Goal: Task Accomplishment & Management: Complete application form

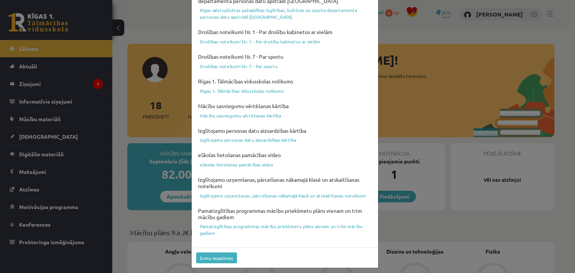
scroll to position [266, 0]
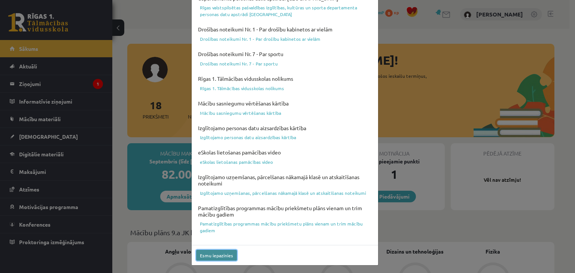
click at [218, 254] on button "Esmu iepazinies" at bounding box center [216, 255] width 41 height 11
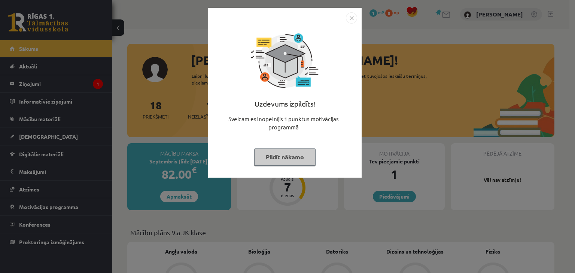
click at [283, 156] on button "Pildīt nākamo" at bounding box center [284, 157] width 61 height 17
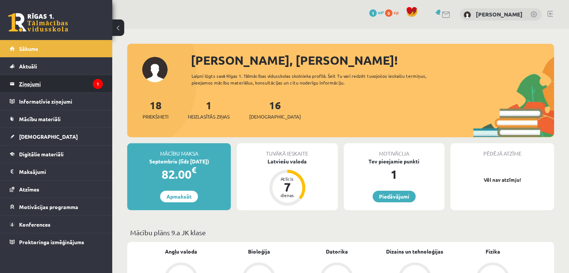
click at [36, 84] on legend "Ziņojumi 1" at bounding box center [61, 83] width 84 height 17
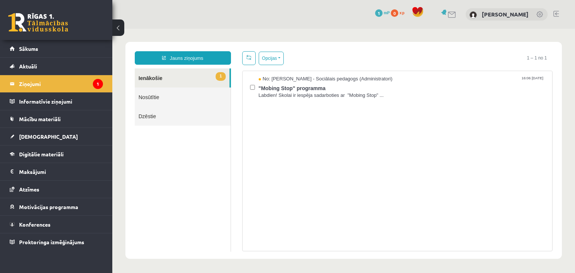
click at [162, 78] on link "1 Ienākošie" at bounding box center [182, 77] width 95 height 19
click at [59, 62] on link "Aktuāli" at bounding box center [56, 66] width 93 height 17
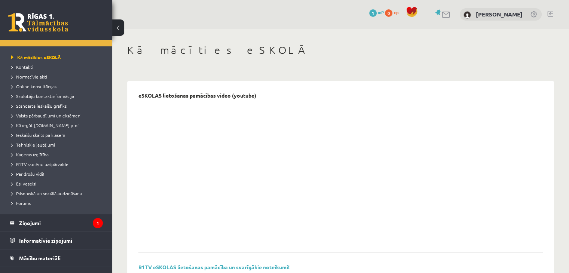
scroll to position [31, 0]
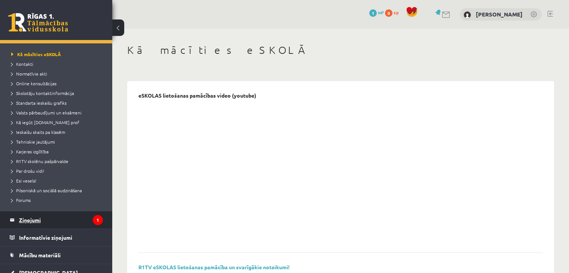
click at [27, 218] on legend "Ziņojumi 1" at bounding box center [61, 219] width 84 height 17
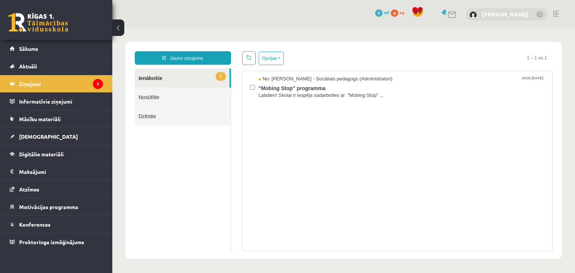
click at [524, 14] on link "[PERSON_NAME]" at bounding box center [505, 13] width 47 height 7
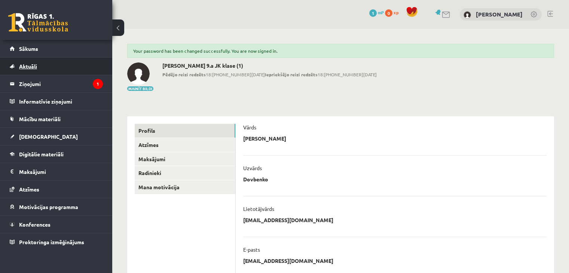
click at [27, 65] on span "Aktuāli" at bounding box center [28, 66] width 18 height 7
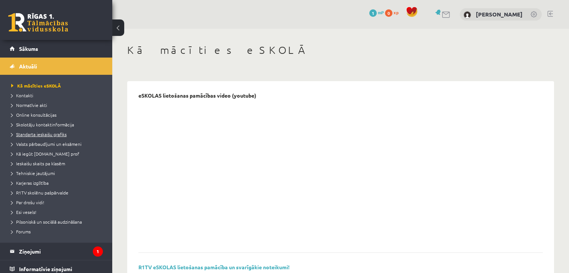
click at [49, 135] on span "Standarta ieskaišu grafiks" at bounding box center [38, 134] width 55 height 6
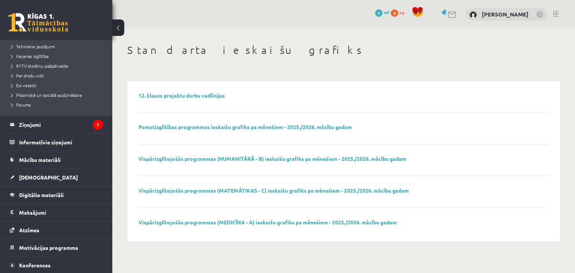
scroll to position [144, 0]
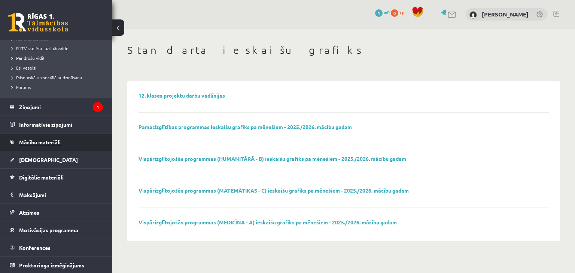
click at [43, 141] on span "Mācību materiāli" at bounding box center [40, 142] width 42 height 7
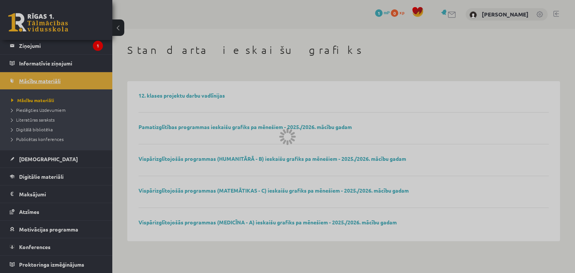
scroll to position [37, 0]
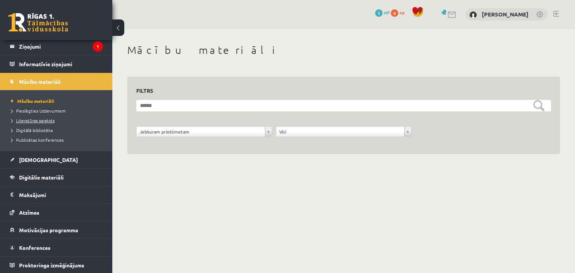
click at [38, 121] on span "Literatūras saraksts" at bounding box center [32, 121] width 43 height 6
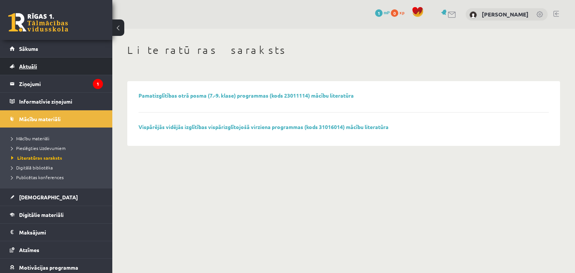
click at [37, 65] on link "Aktuāli" at bounding box center [56, 66] width 93 height 17
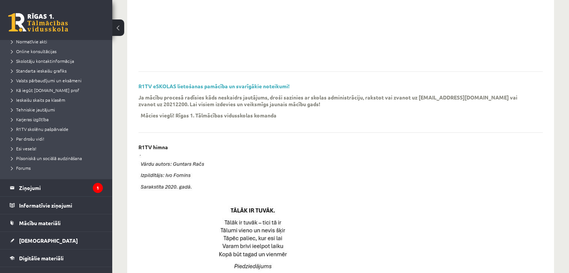
scroll to position [67, 0]
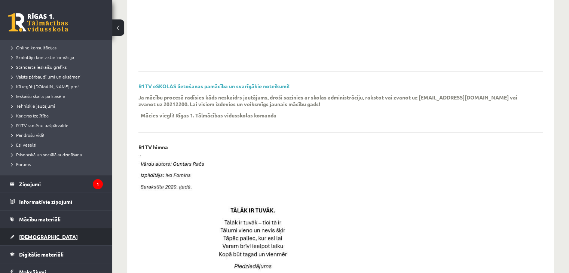
click at [27, 238] on span "[DEMOGRAPHIC_DATA]" at bounding box center [48, 237] width 59 height 7
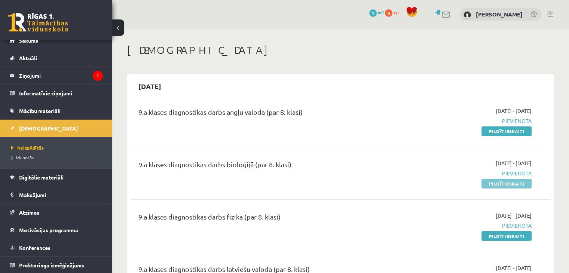
click at [510, 183] on link "Pildīt ieskaiti" at bounding box center [507, 184] width 50 height 10
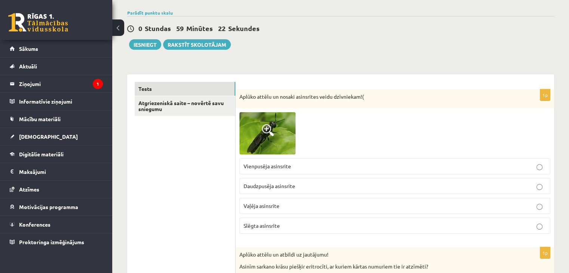
scroll to position [70, 0]
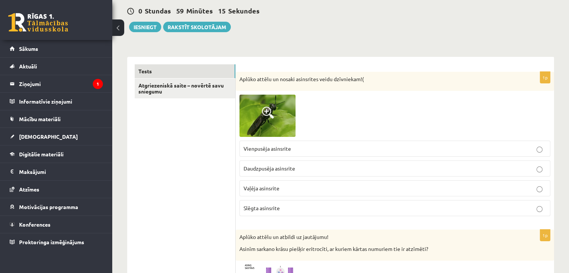
click at [265, 111] on span at bounding box center [268, 113] width 12 height 12
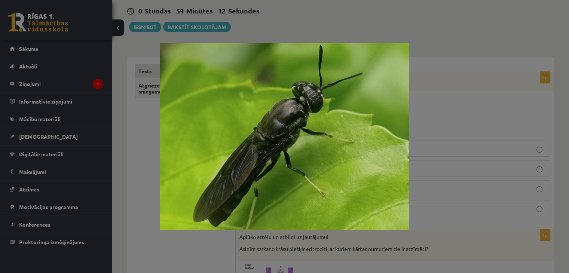
click at [455, 72] on div at bounding box center [284, 136] width 569 height 273
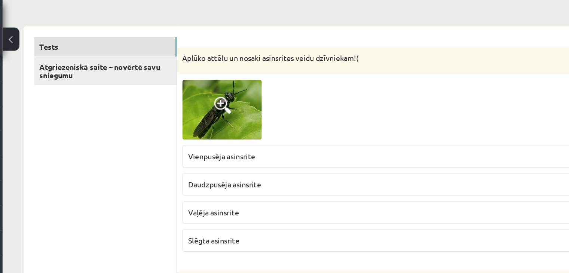
scroll to position [104, 0]
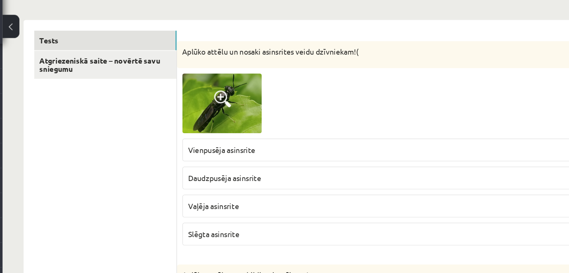
click at [271, 155] on span "Vaļēja asinsrite" at bounding box center [262, 154] width 36 height 7
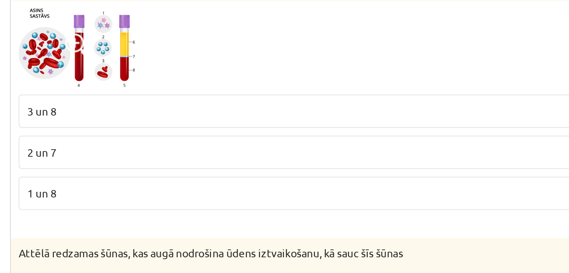
scroll to position [194, 0]
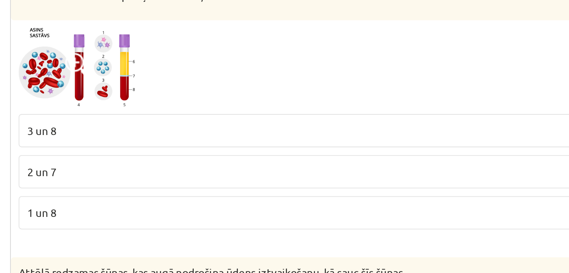
click at [254, 190] on span "3 un 8" at bounding box center [251, 190] width 14 height 7
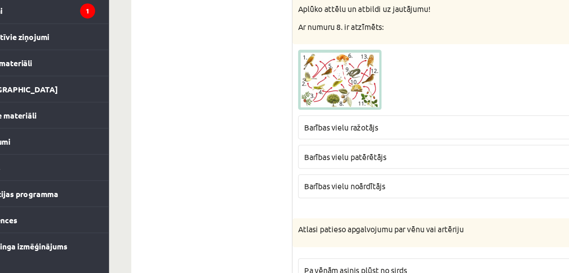
scroll to position [1353, 0]
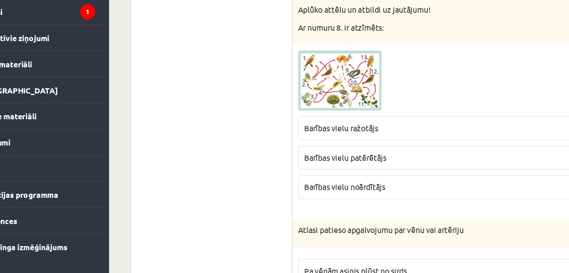
drag, startPoint x: 178, startPoint y: 190, endPoint x: 116, endPoint y: 174, distance: 64.2
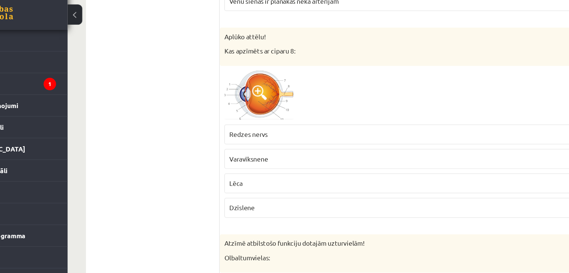
scroll to position [1635, 0]
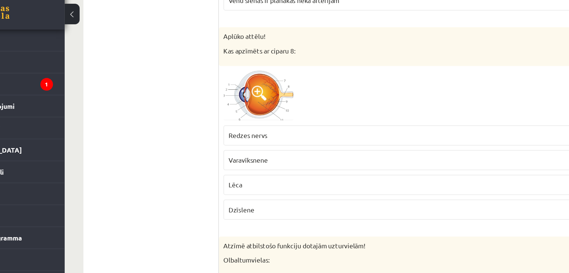
click at [287, 121] on p "Redzes nervs" at bounding box center [395, 125] width 303 height 8
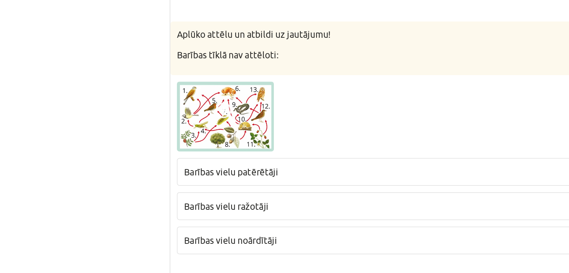
scroll to position [2348, 0]
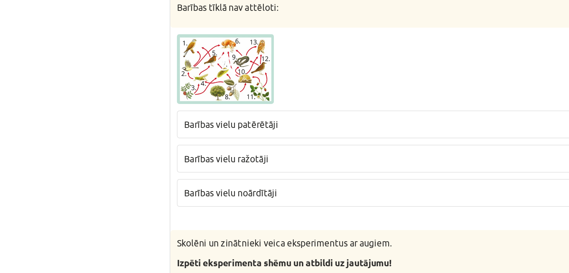
click at [289, 223] on span "Barības vielu noārdītāji" at bounding box center [271, 226] width 54 height 7
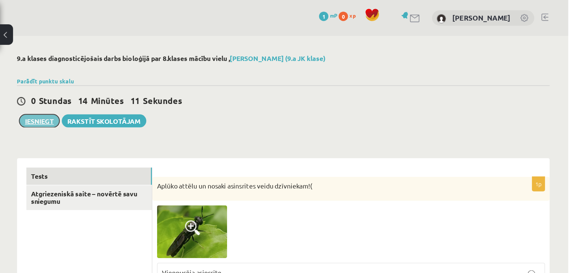
scroll to position [0, 0]
click at [145, 94] on button "Iesniegt" at bounding box center [145, 97] width 32 height 10
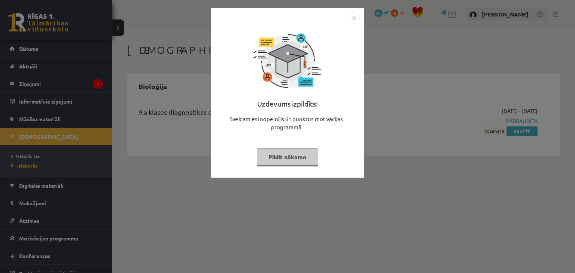
click at [351, 20] on img "Close" at bounding box center [353, 17] width 11 height 11
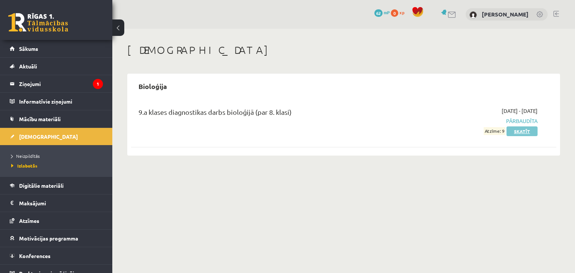
click at [524, 131] on link "Skatīt" at bounding box center [521, 131] width 31 height 10
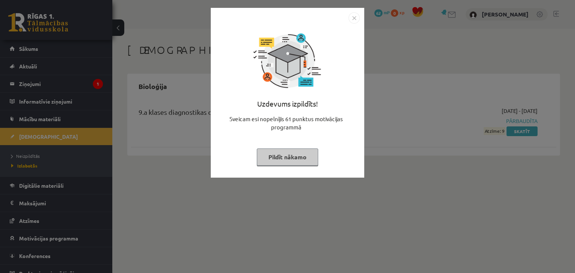
click at [272, 154] on button "Pildīt nākamo" at bounding box center [287, 157] width 61 height 17
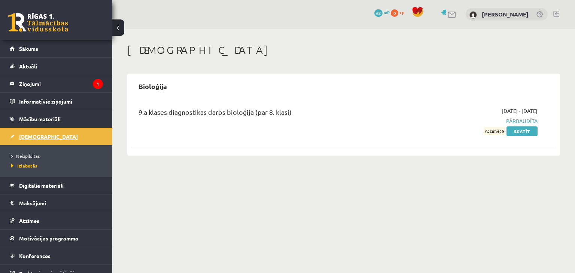
click at [30, 136] on span "[DEMOGRAPHIC_DATA]" at bounding box center [48, 136] width 59 height 7
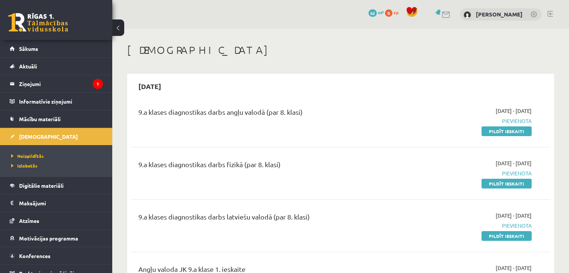
click at [552, 12] on link at bounding box center [551, 14] width 6 height 6
